Goal: Transaction & Acquisition: Purchase product/service

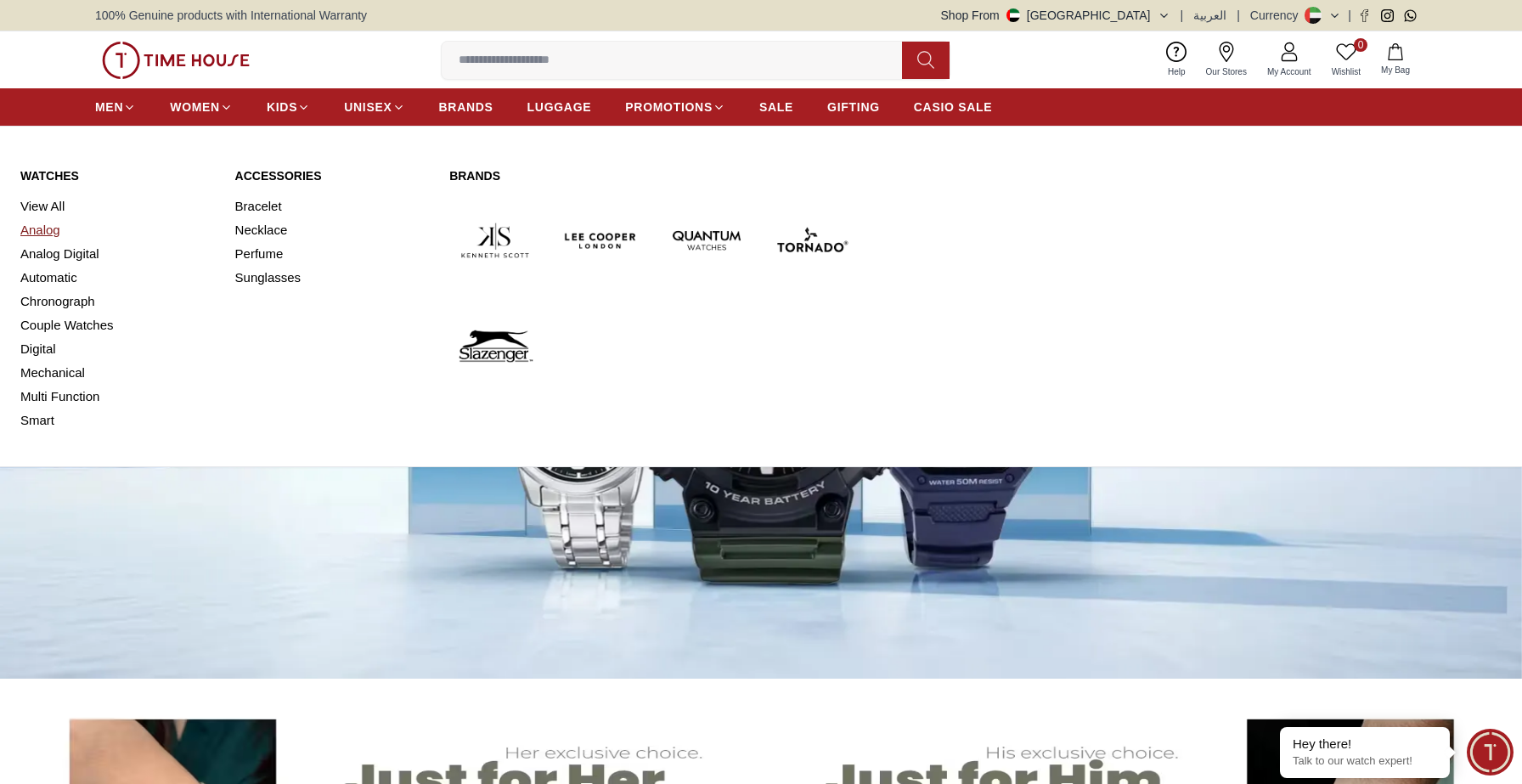
click at [60, 234] on link "Analog" at bounding box center [118, 230] width 194 height 24
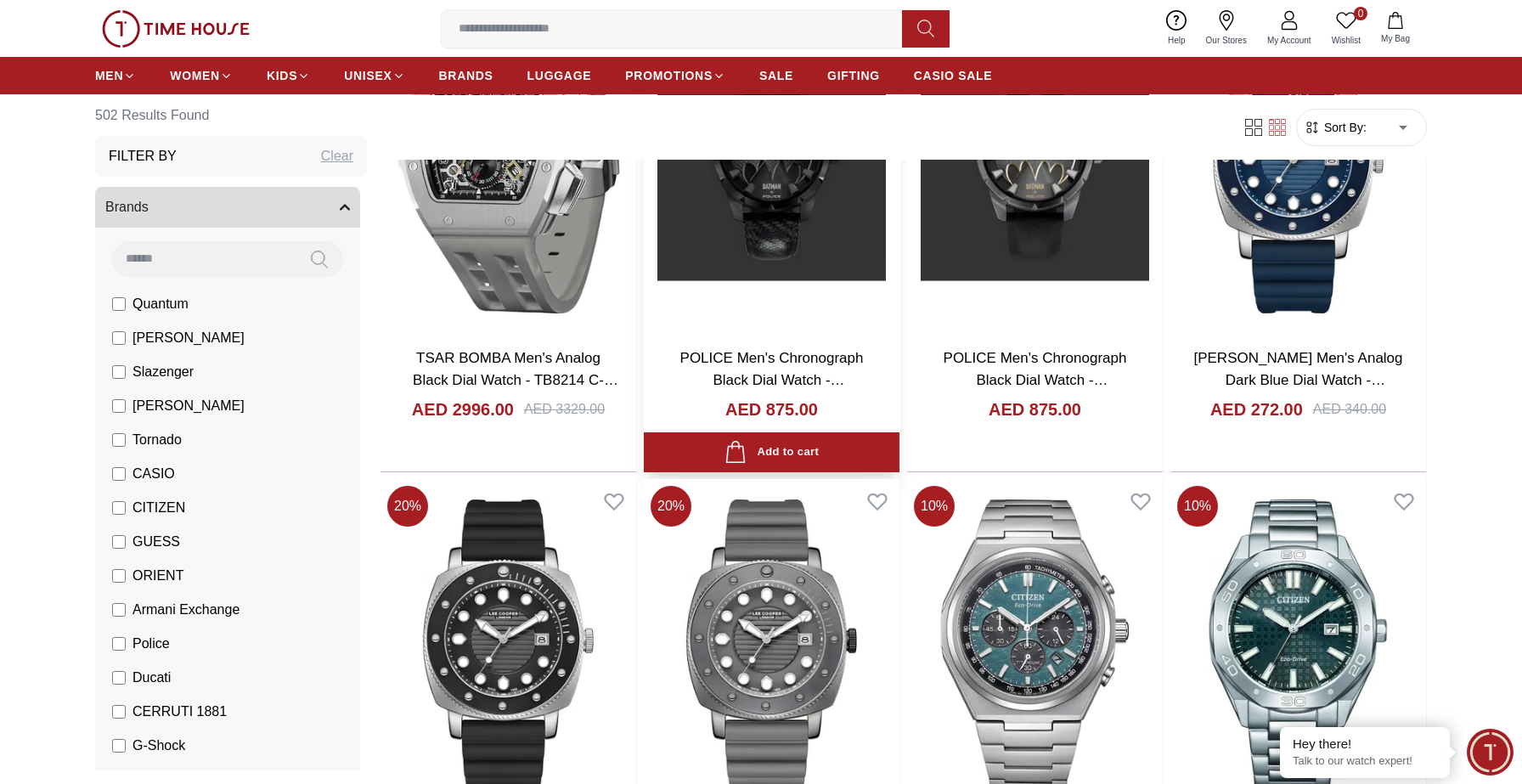
scroll to position [284, 0]
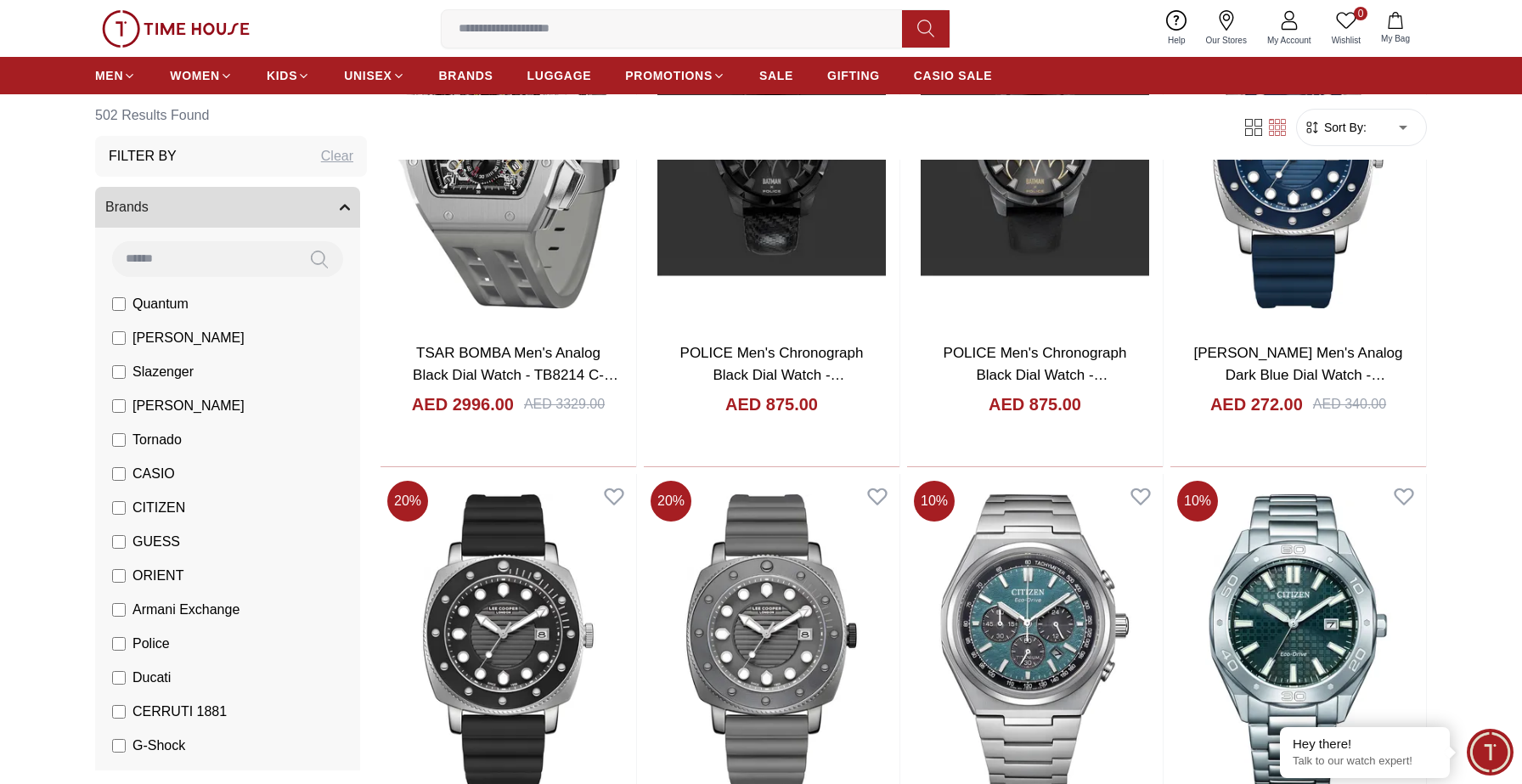
click at [354, 203] on button "Brands" at bounding box center [228, 207] width 265 height 41
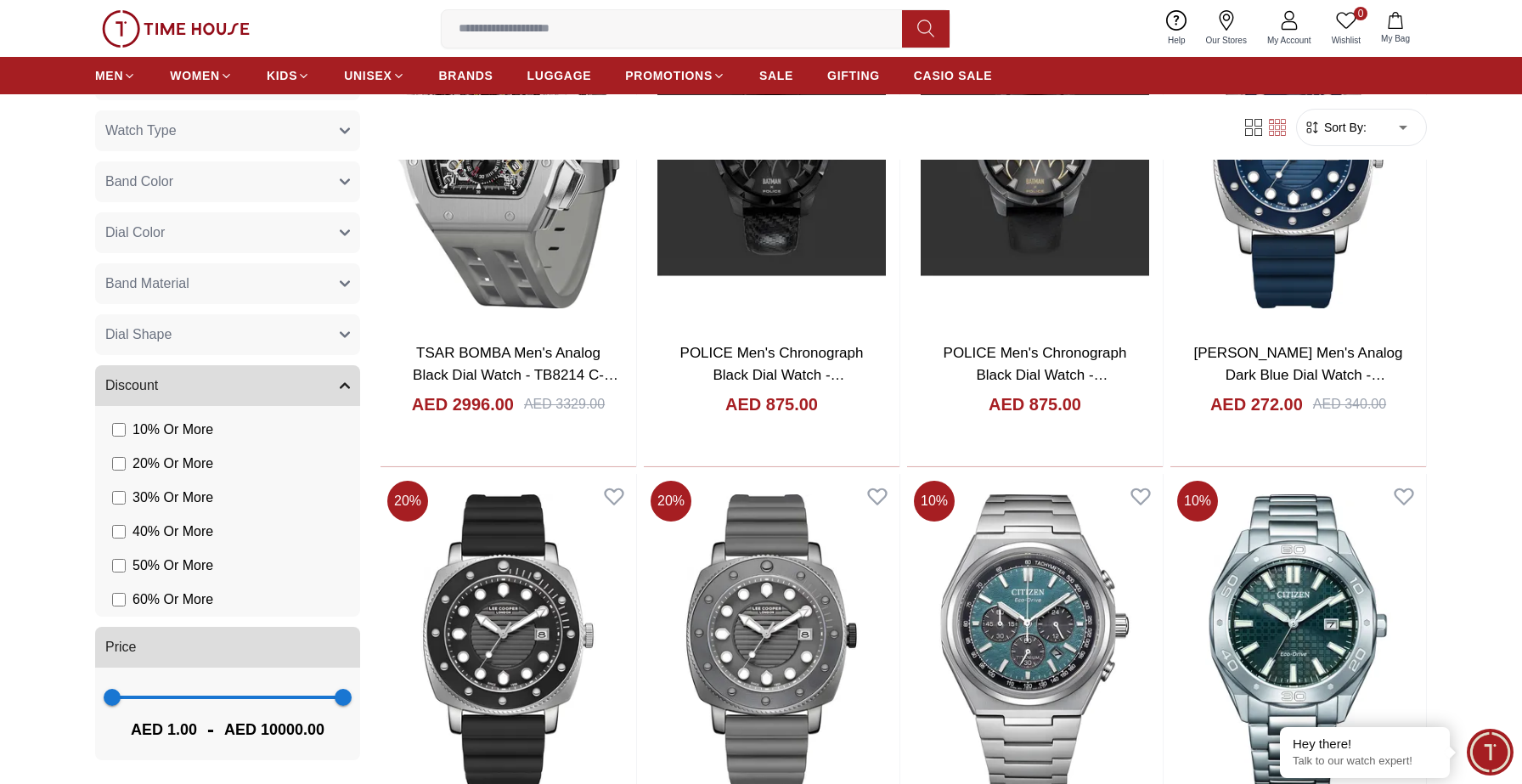
scroll to position [289, 0]
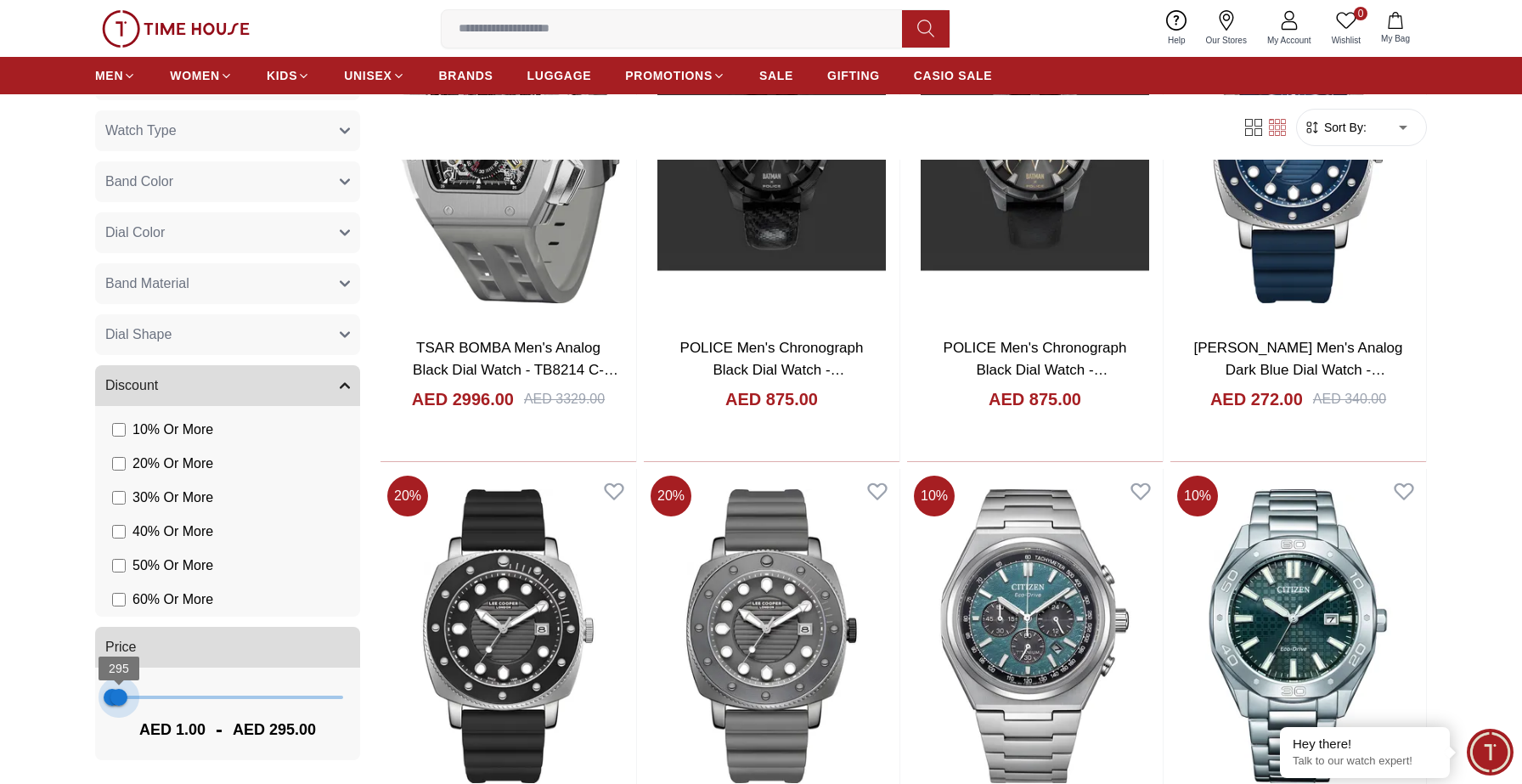
type input "***"
drag, startPoint x: 343, startPoint y: 694, endPoint x: 118, endPoint y: 737, distance: 229.1
click at [118, 737] on div "1 258 AED 1.00 - AED 258.00" at bounding box center [228, 713] width 265 height 92
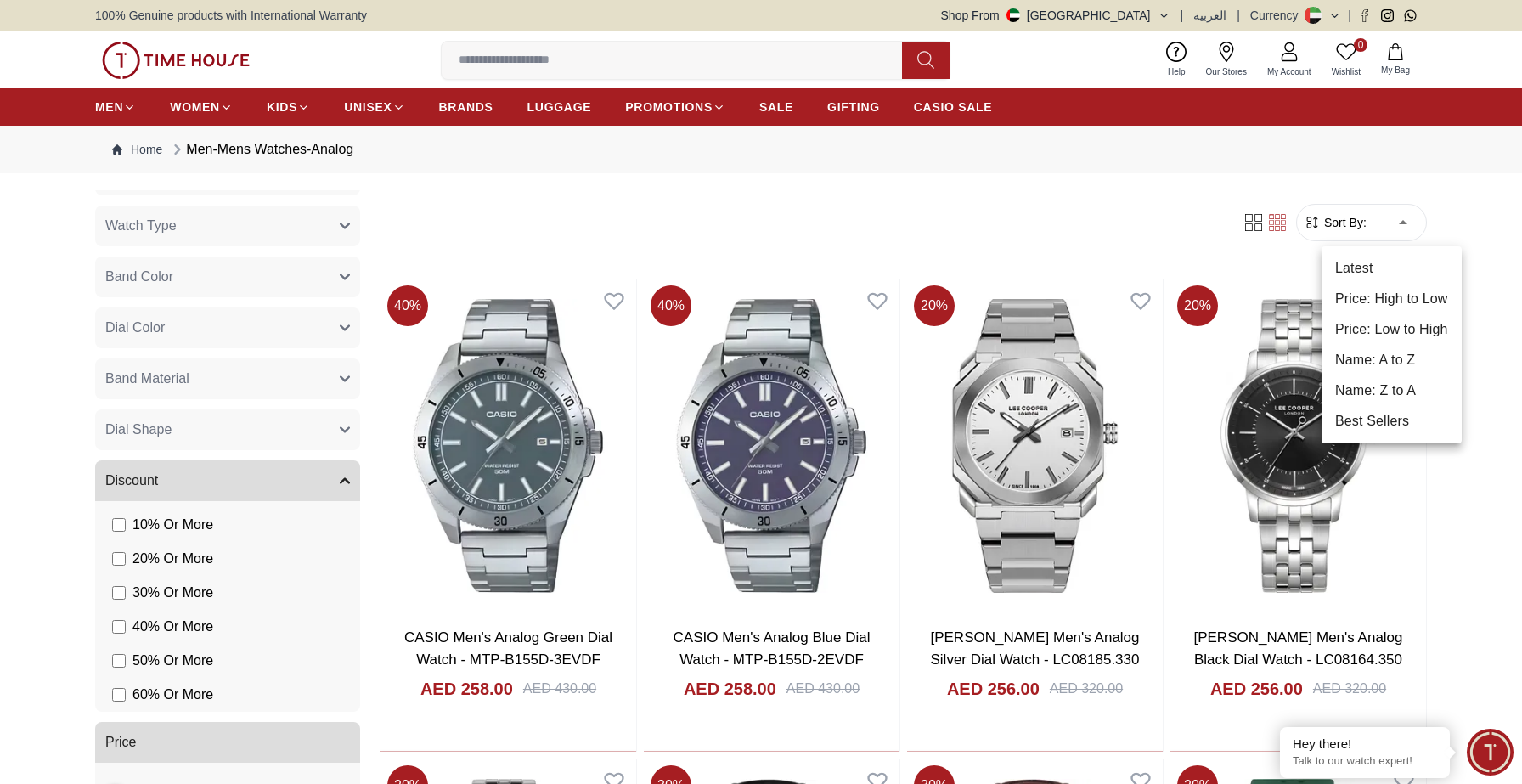
click at [1414, 329] on li "Price: Low to High" at bounding box center [1391, 329] width 141 height 31
type input "*"
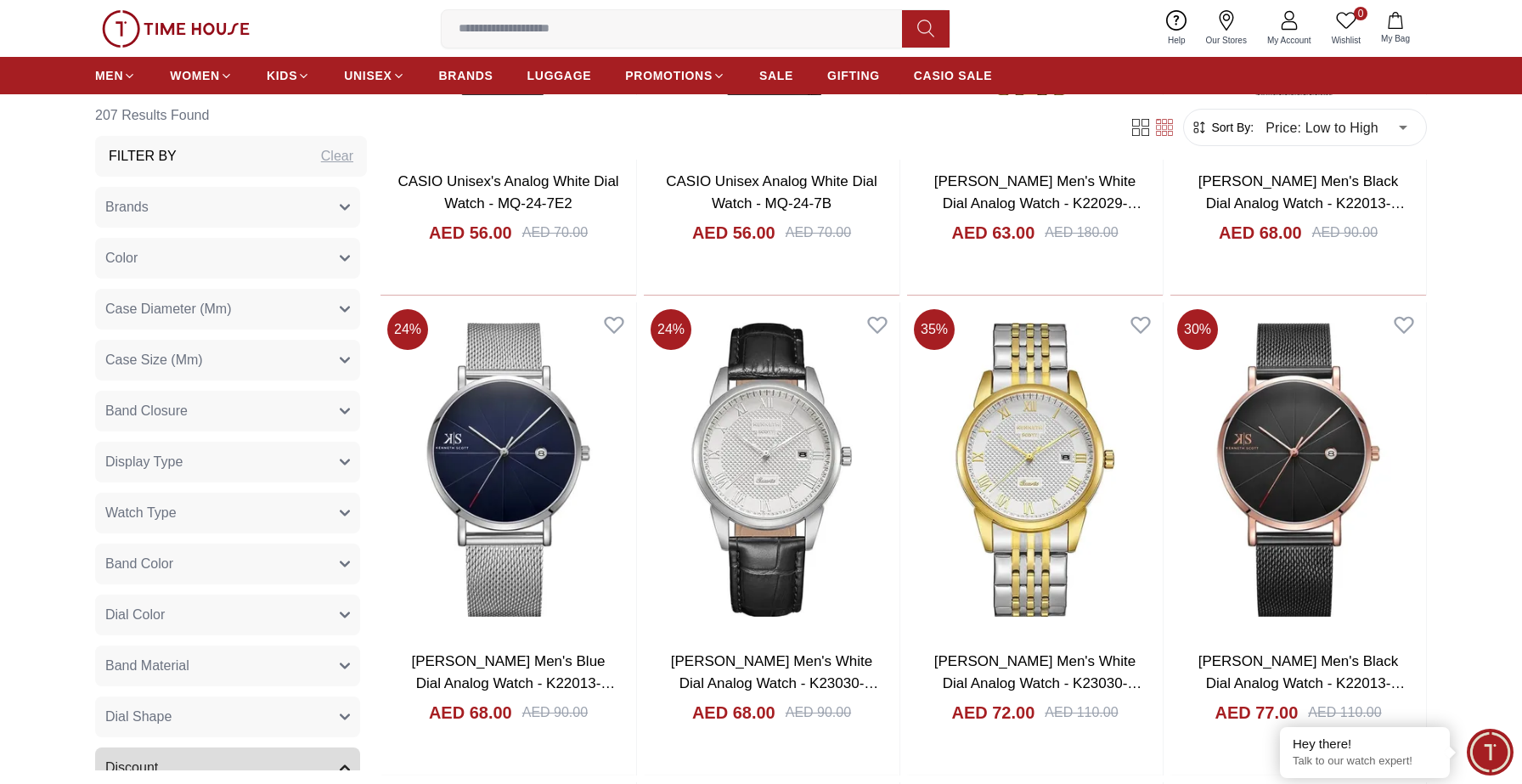
click at [187, 215] on button "Brands" at bounding box center [228, 207] width 265 height 41
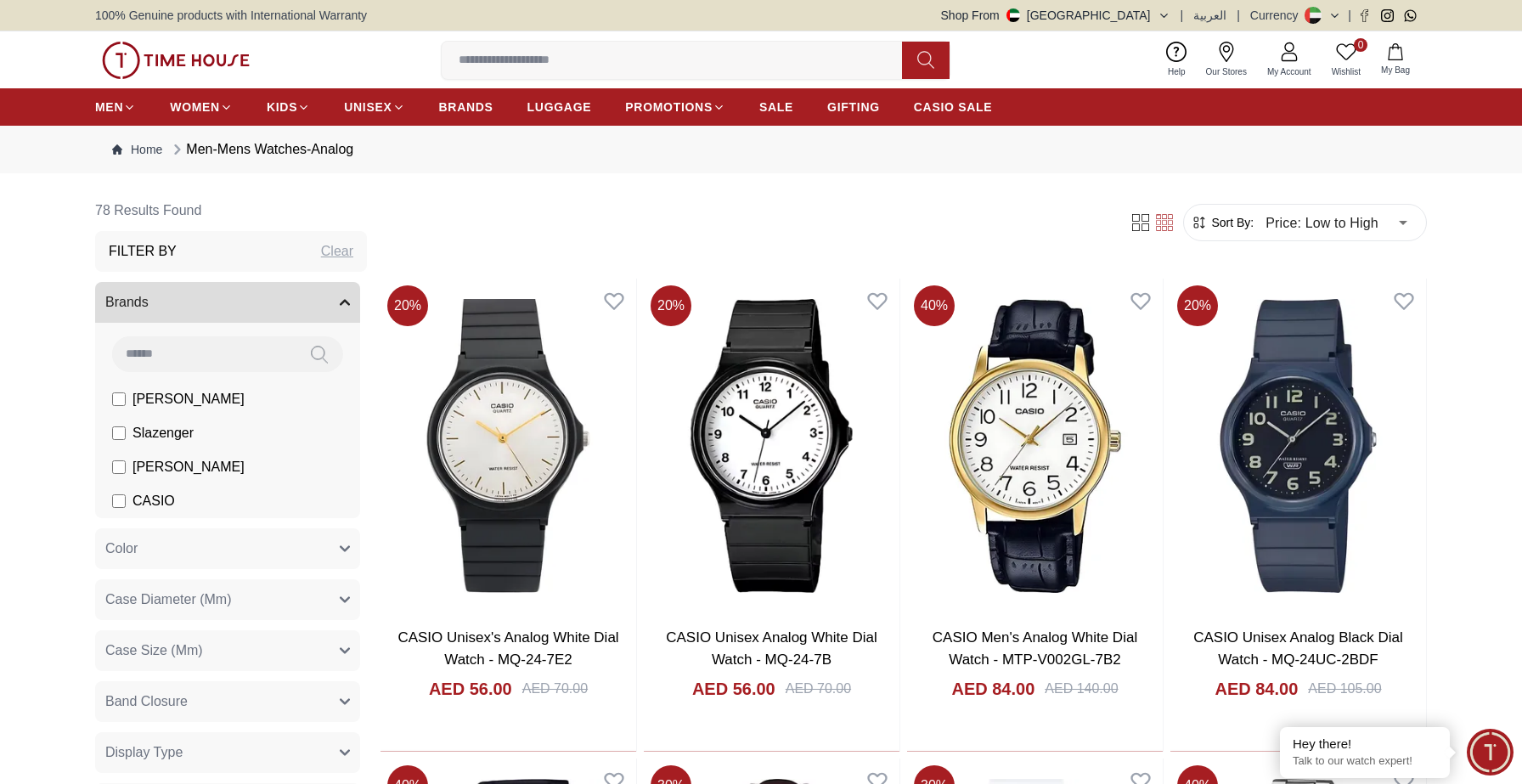
click at [344, 311] on button "Brands" at bounding box center [228, 302] width 265 height 41
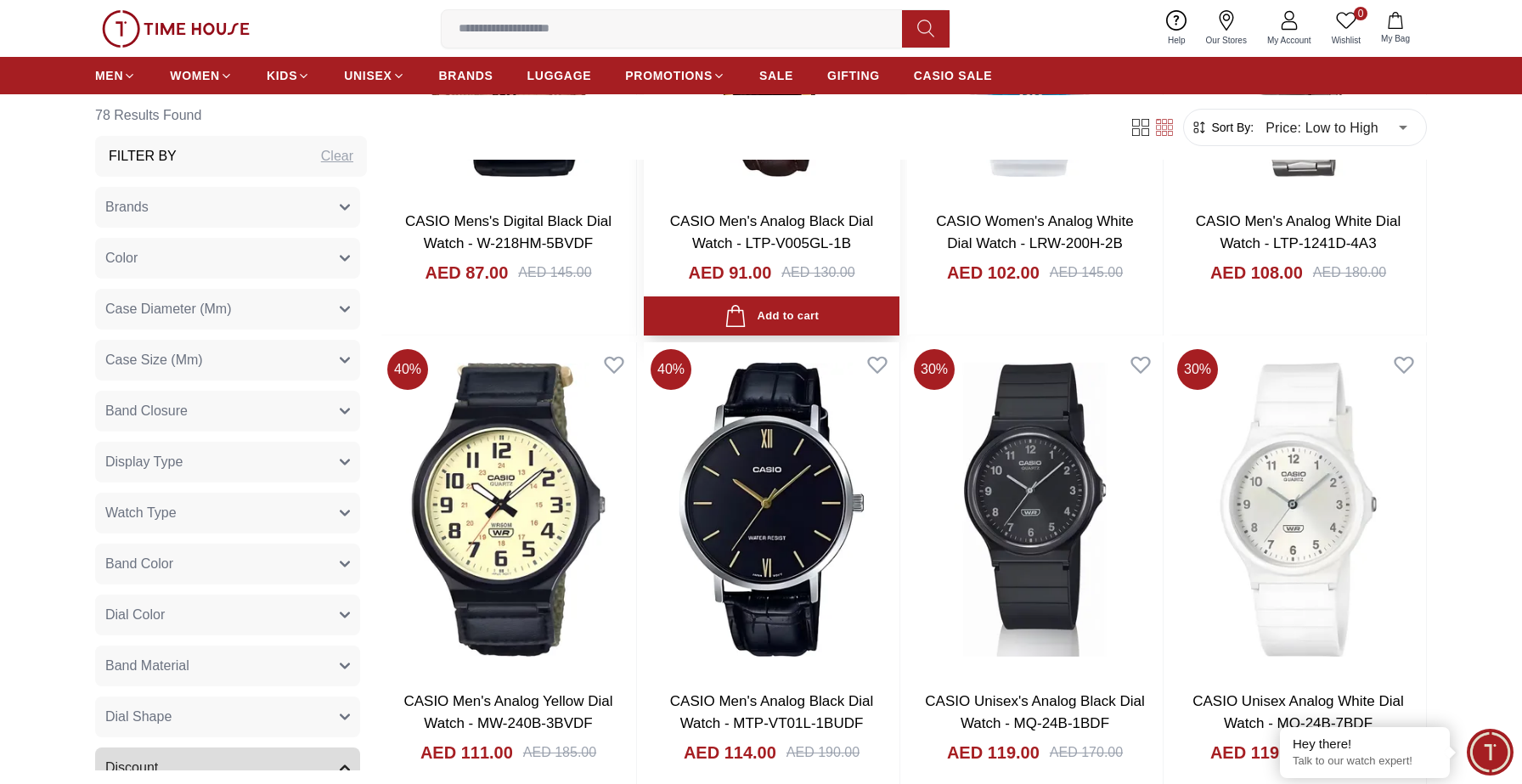
scroll to position [903, 0]
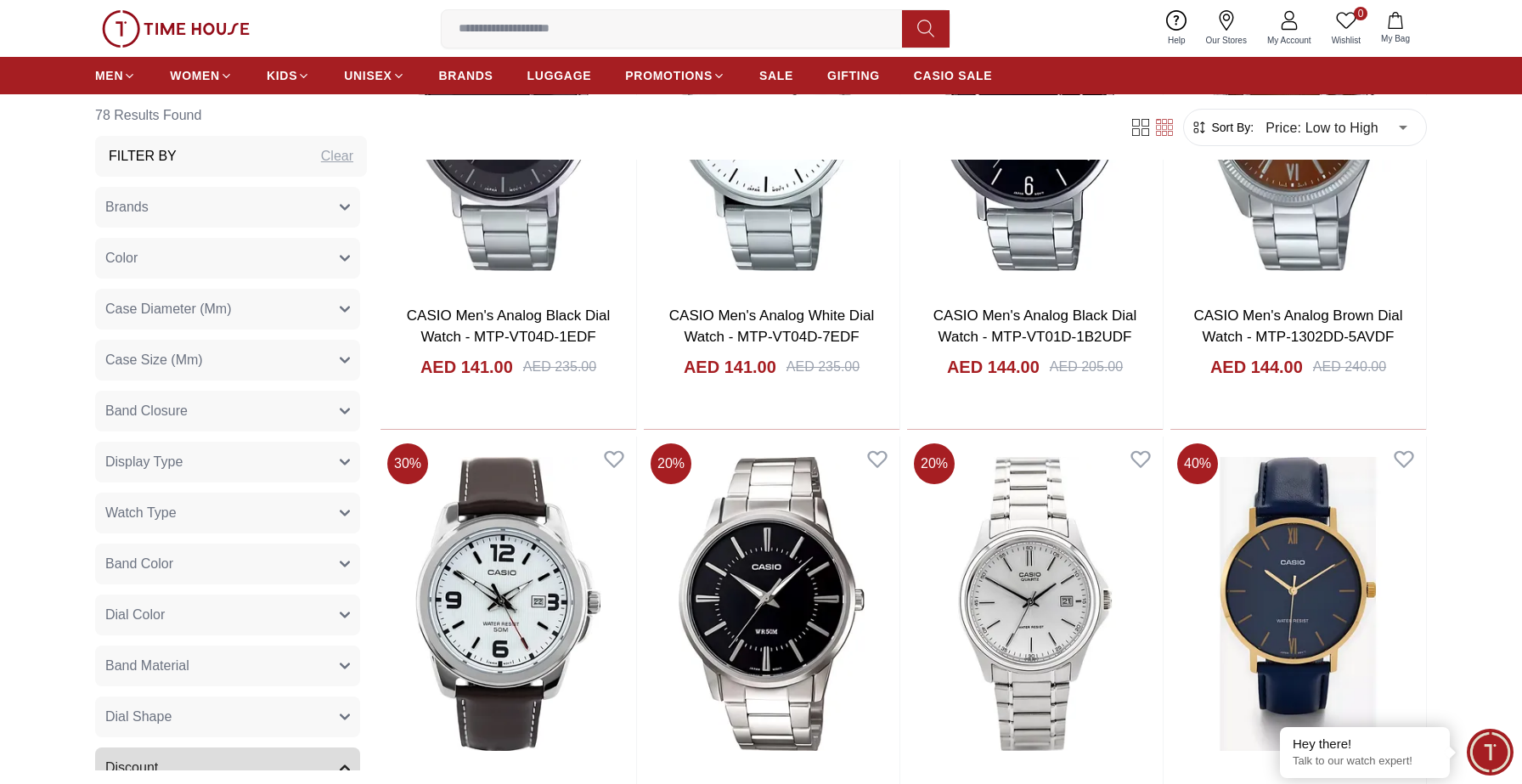
scroll to position [3281, 0]
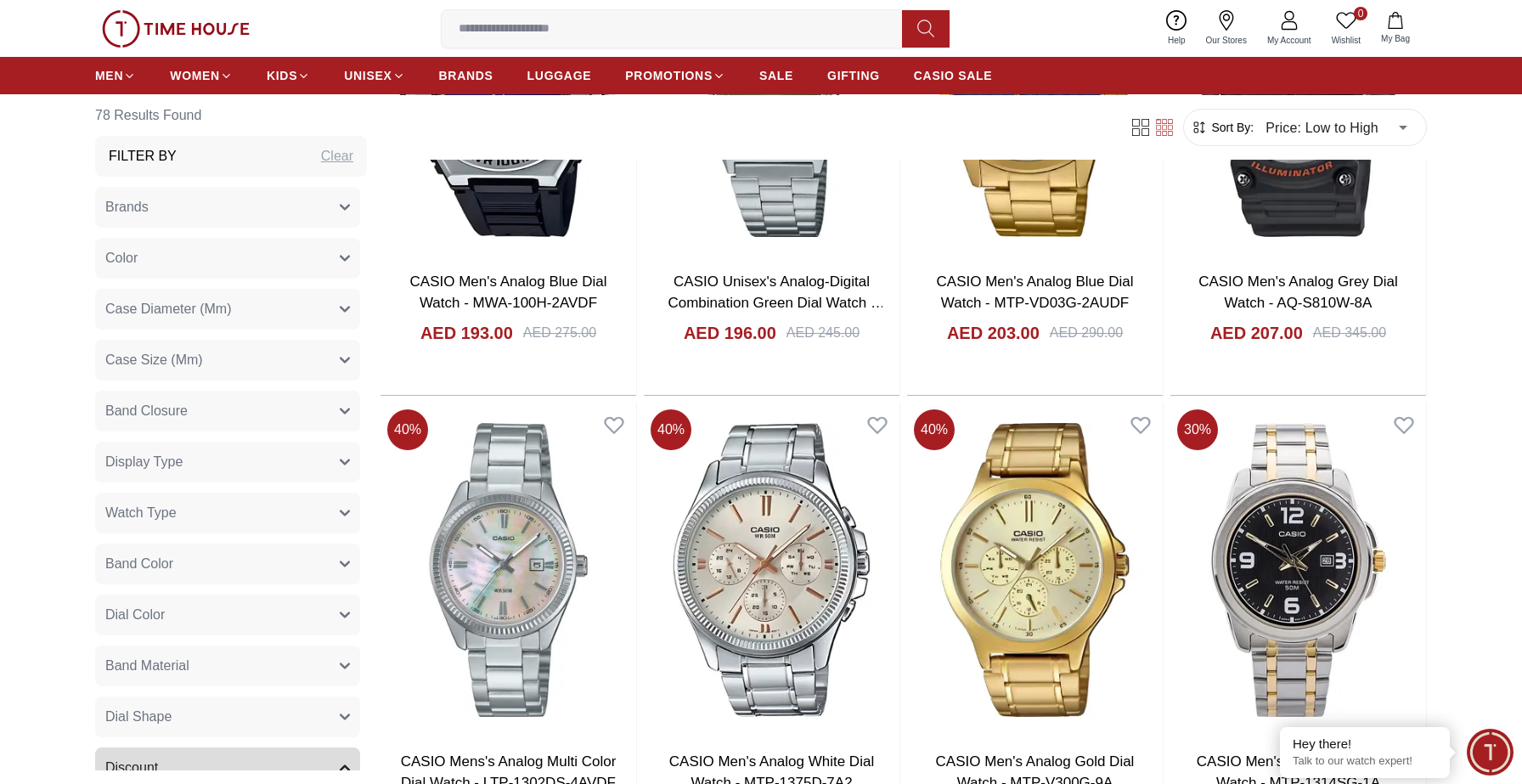
scroll to position [6693, 0]
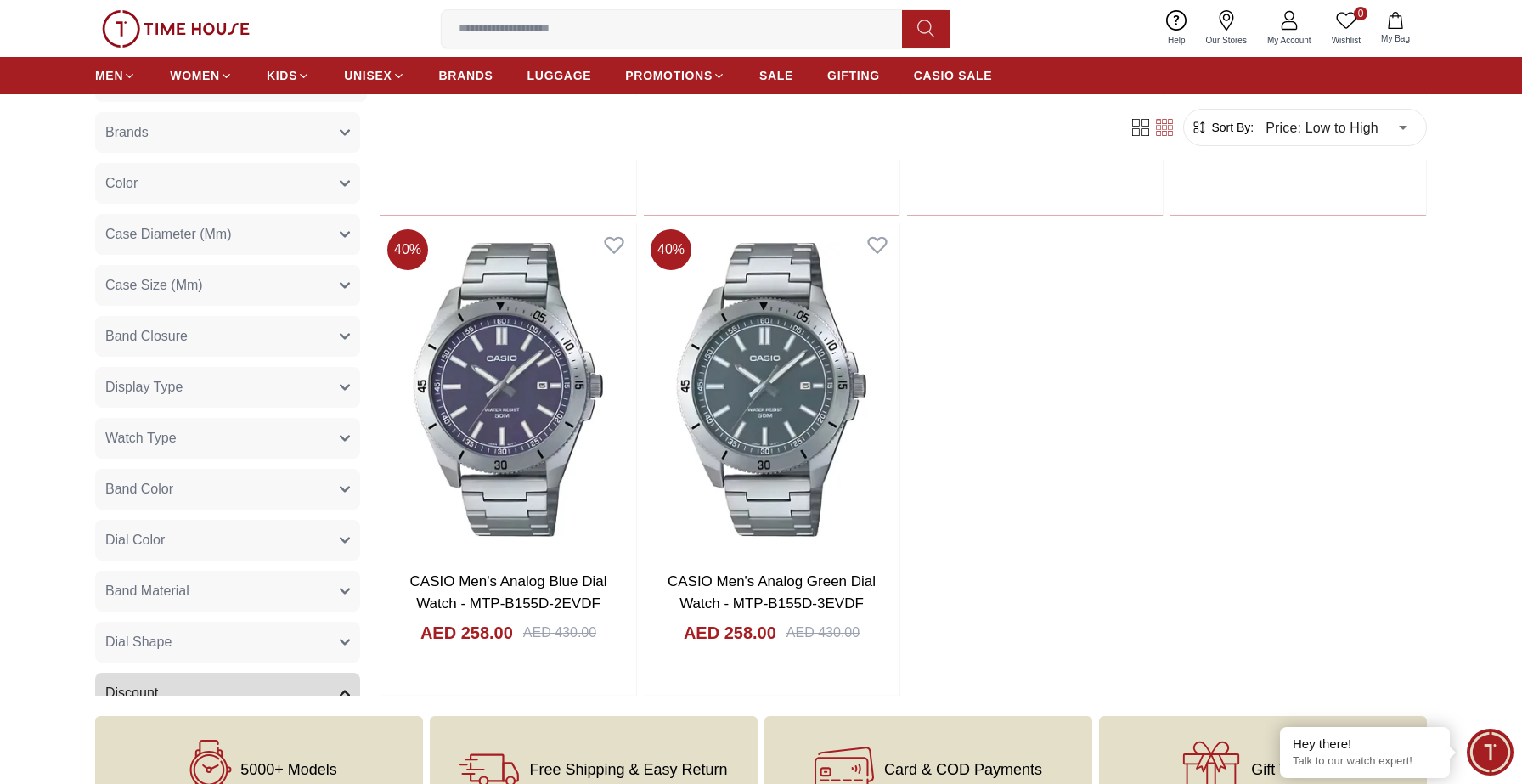
scroll to position [280, 0]
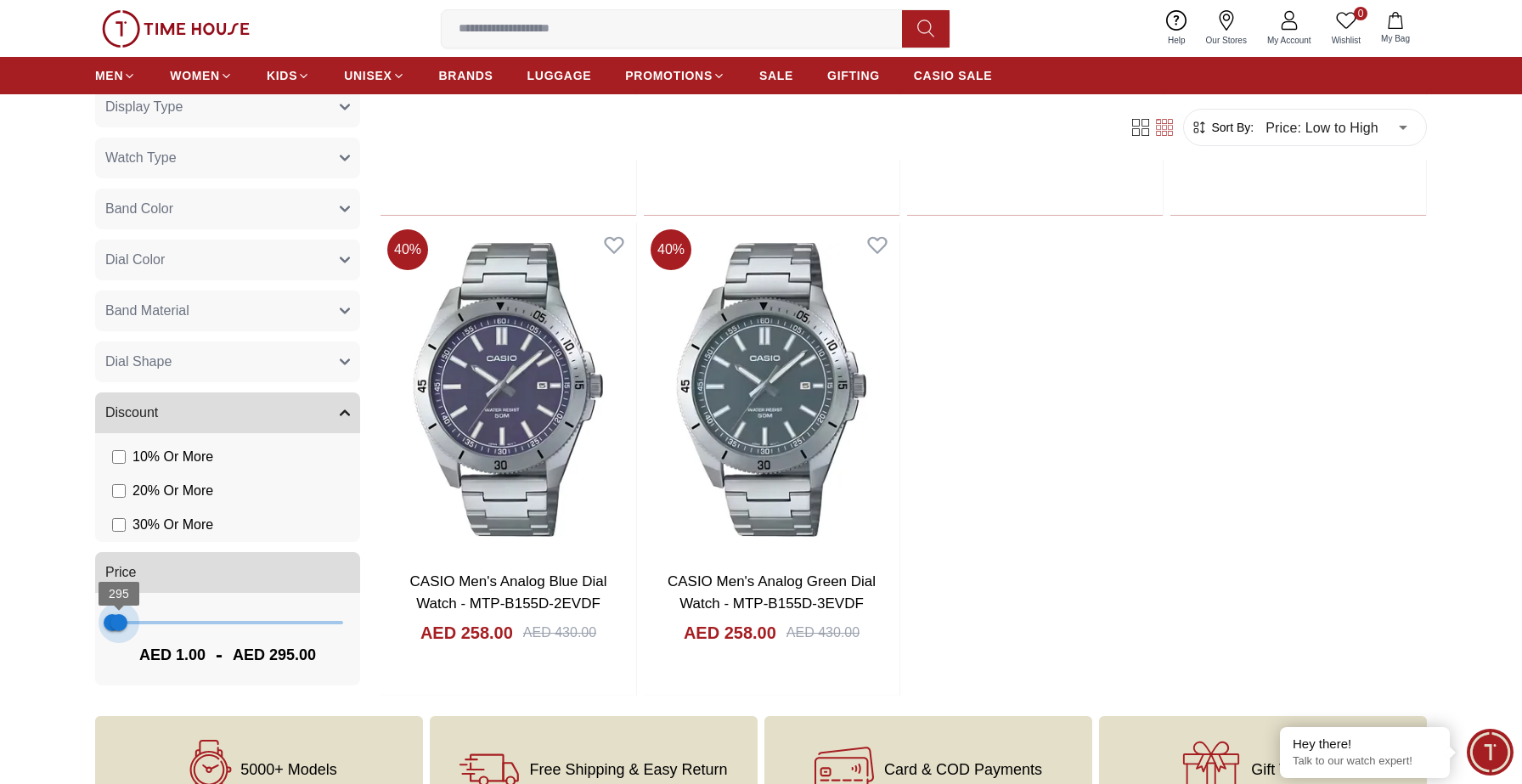
type input "***"
click at [120, 621] on span "332" at bounding box center [119, 622] width 17 height 17
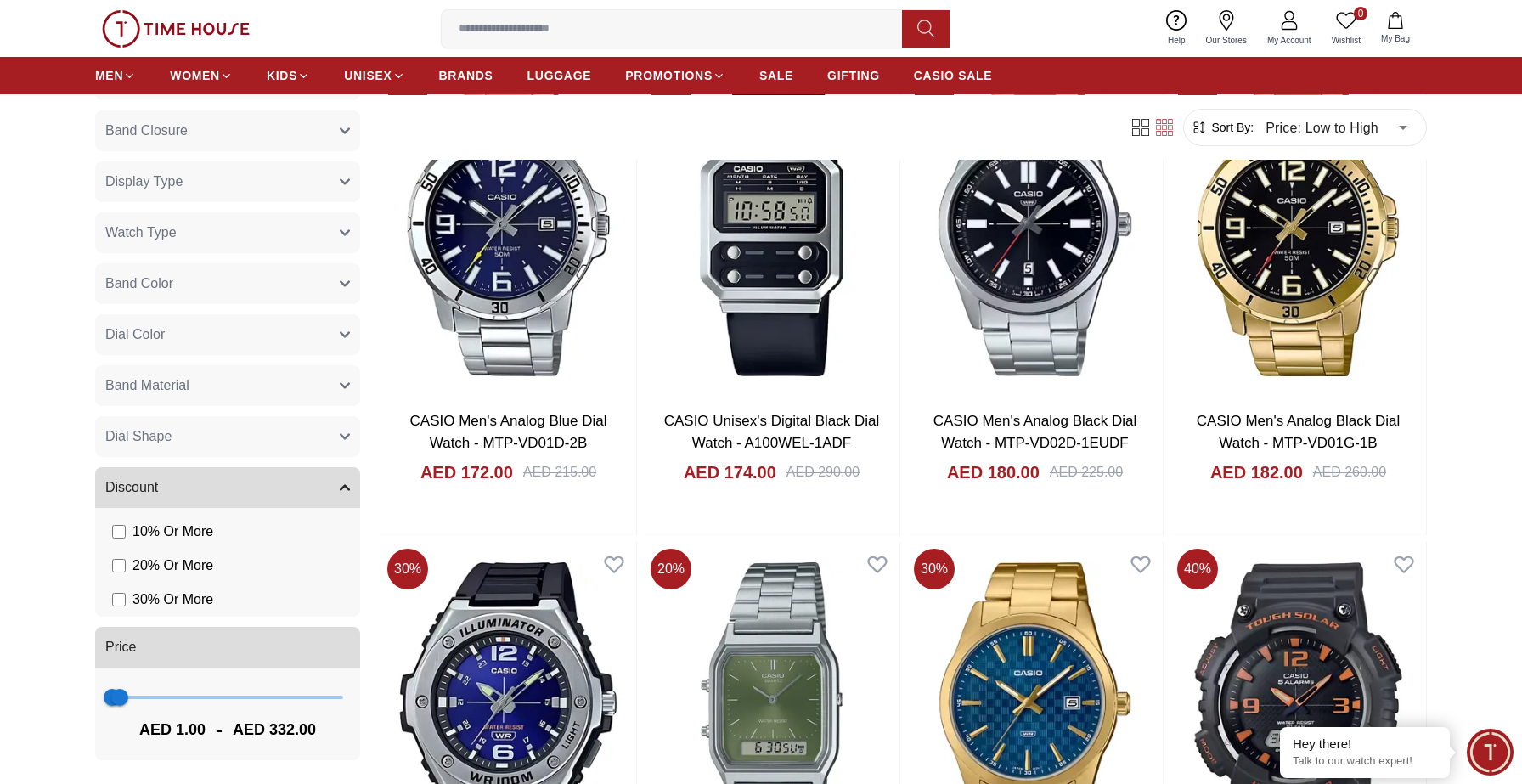
scroll to position [5977, 0]
